Goal: Task Accomplishment & Management: Manage account settings

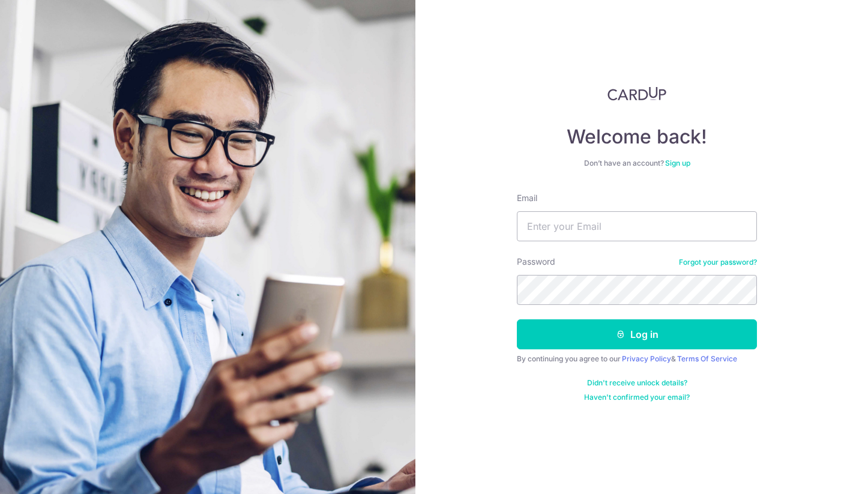
click at [628, 210] on div "Email" at bounding box center [637, 216] width 240 height 49
click at [600, 219] on input "Email" at bounding box center [637, 226] width 240 height 30
type input "[EMAIL_ADDRESS][DOMAIN_NAME]"
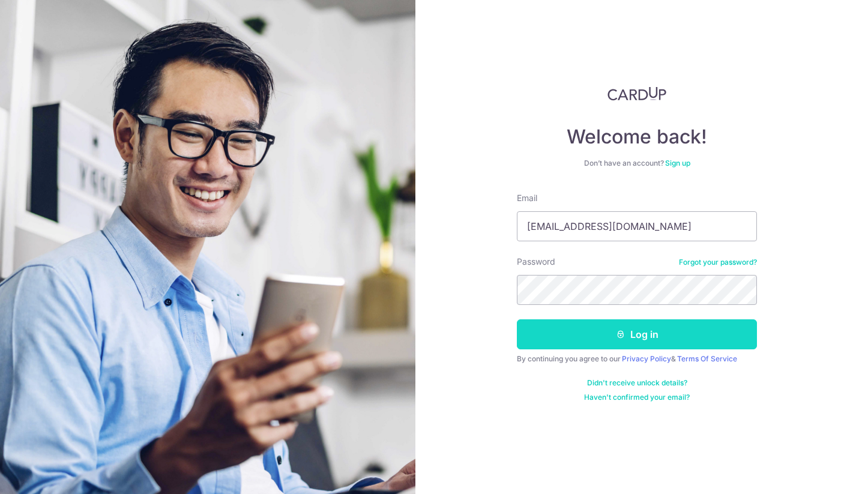
click at [618, 338] on icon "submit" at bounding box center [621, 335] width 10 height 10
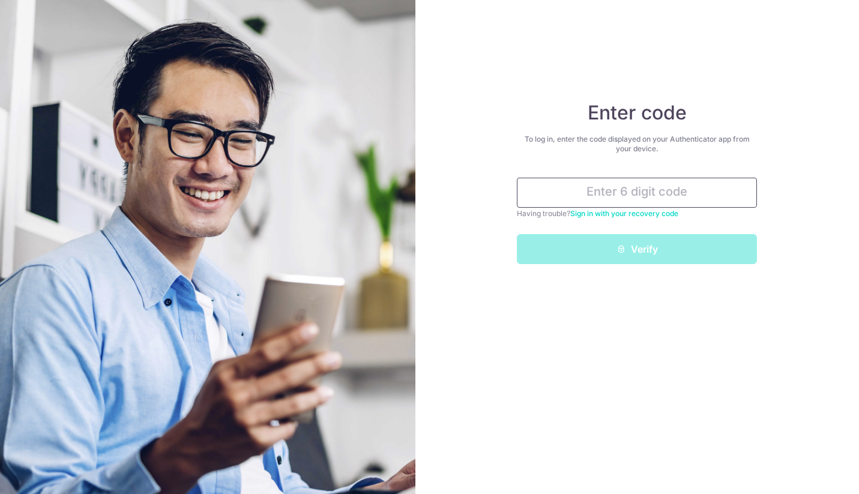
click at [621, 195] on input "text" at bounding box center [637, 193] width 240 height 30
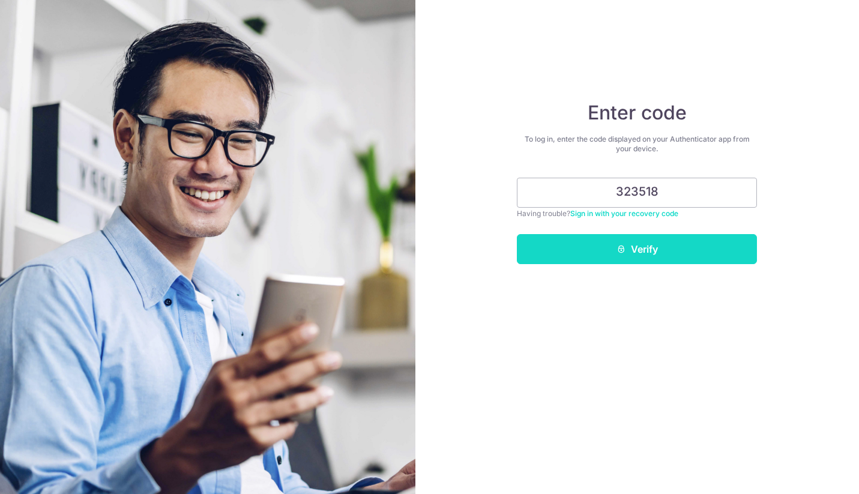
type input "323518"
click at [631, 251] on button "Verify" at bounding box center [637, 249] width 240 height 30
